Goal: Task Accomplishment & Management: Manage account settings

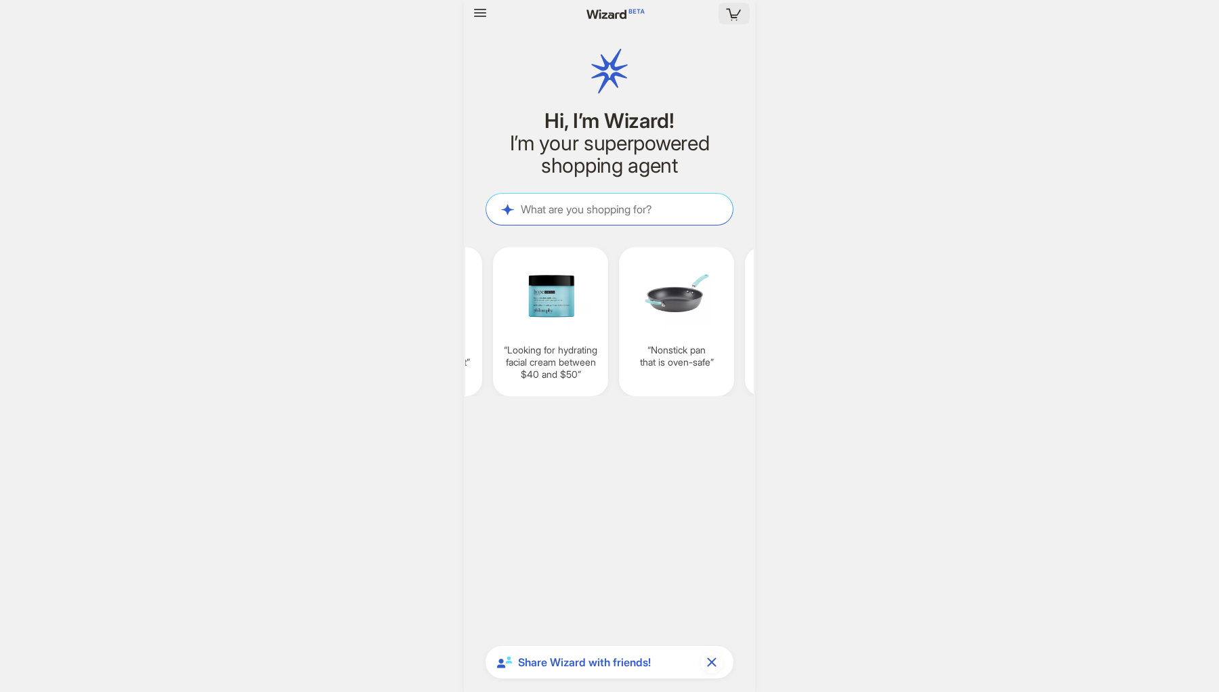
click at [741, 9] on icon "button" at bounding box center [734, 13] width 24 height 24
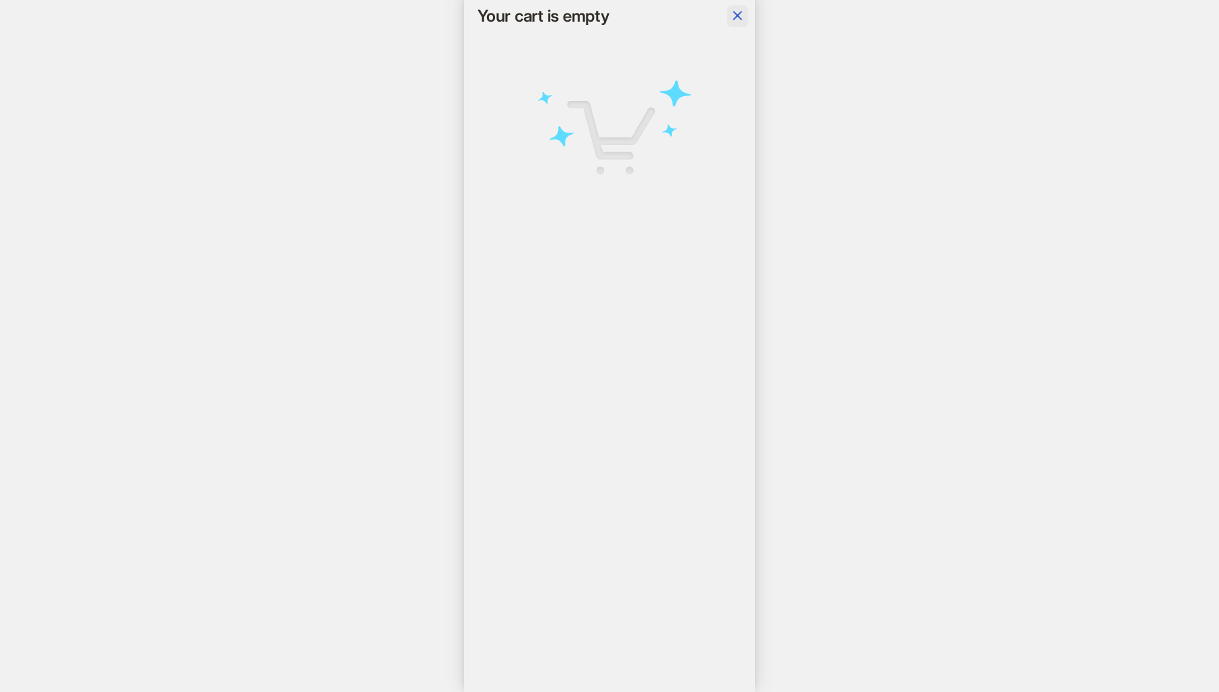
scroll to position [0, 1164]
click at [736, 22] on icon "button" at bounding box center [737, 15] width 16 height 16
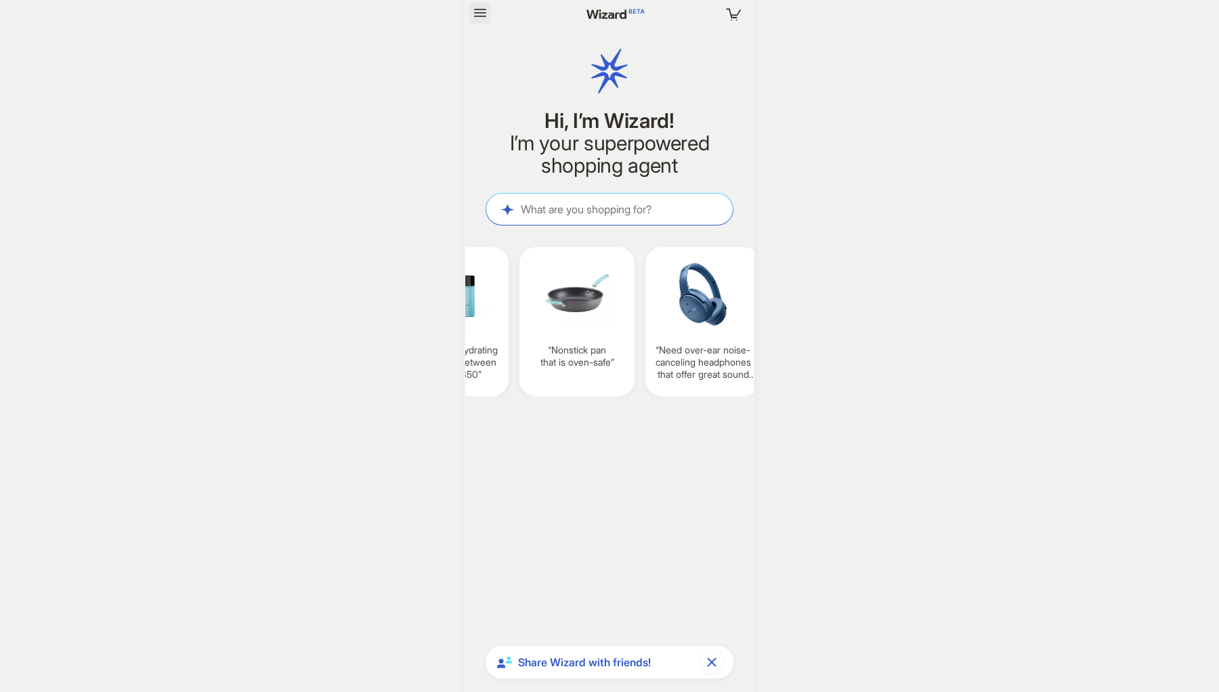
click at [477, 8] on icon "button" at bounding box center [480, 13] width 16 height 16
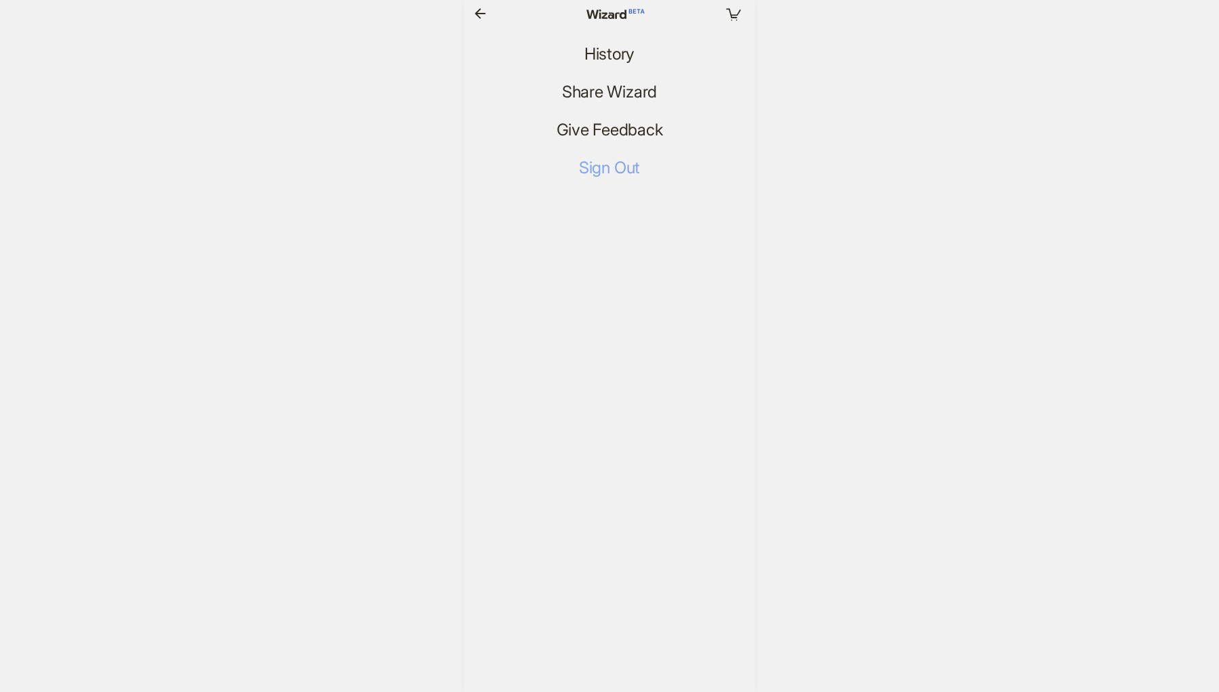
click at [623, 171] on span "Sign Out" at bounding box center [609, 168] width 61 height 20
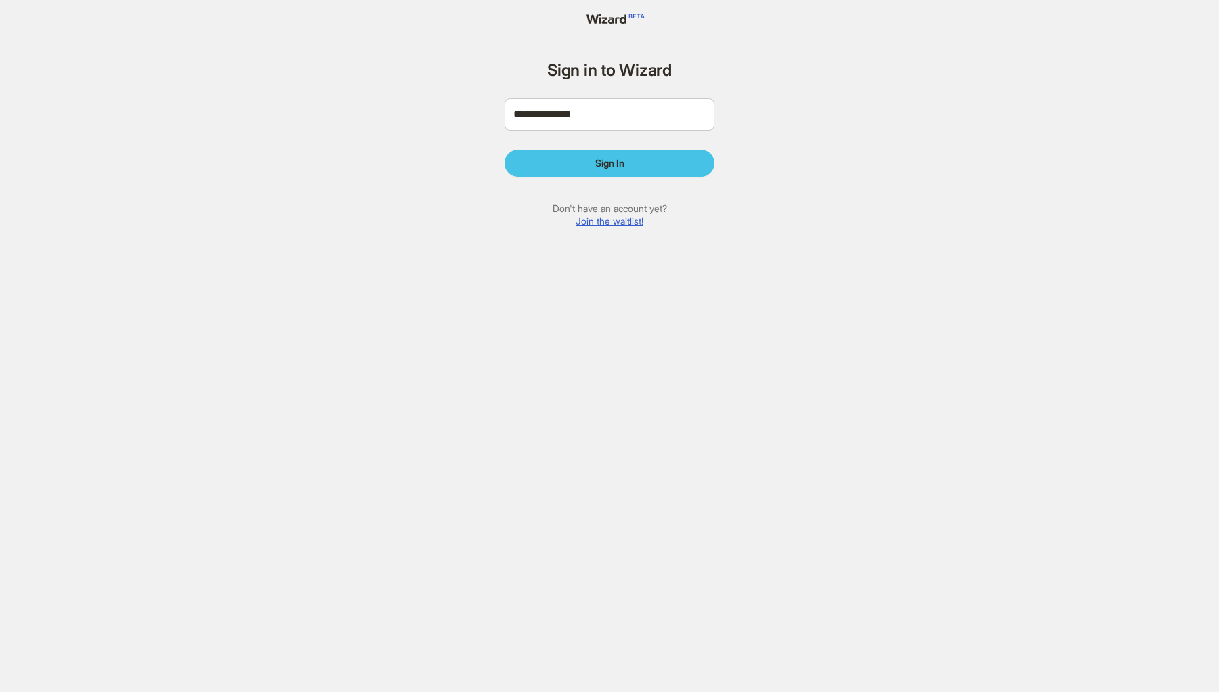
click at [666, 162] on button "Sign In" at bounding box center [609, 163] width 210 height 27
